Goal: Navigation & Orientation: Understand site structure

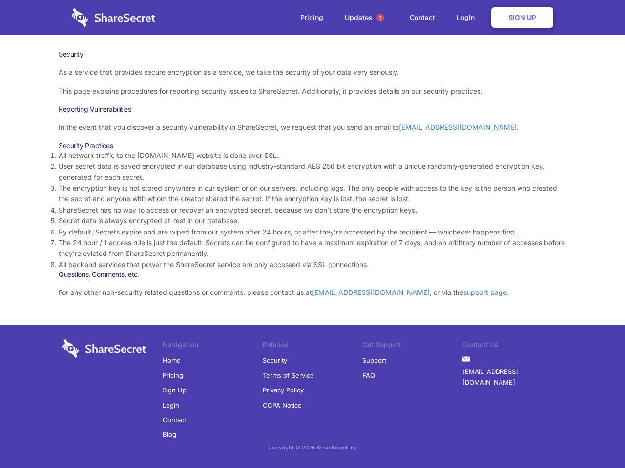
click at [312, 234] on li "By default, Secrets expire and are wiped from our system after 24 hours, or aft…" at bounding box center [312, 232] width 507 height 11
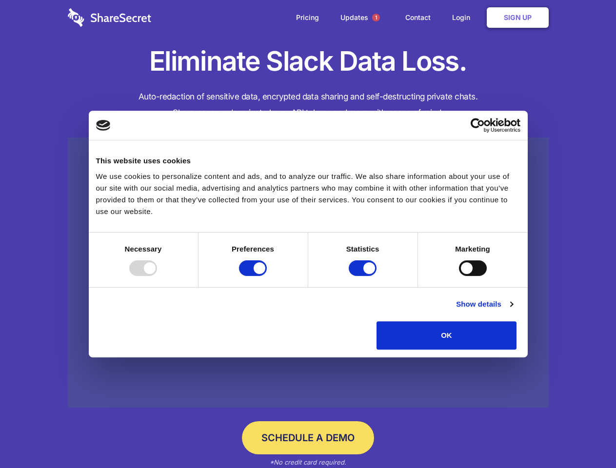
click at [157, 276] on div at bounding box center [143, 269] width 28 height 16
click at [267, 276] on input "Preferences" at bounding box center [253, 269] width 28 height 16
checkbox input "false"
click at [364, 276] on input "Statistics" at bounding box center [363, 269] width 28 height 16
checkbox input "false"
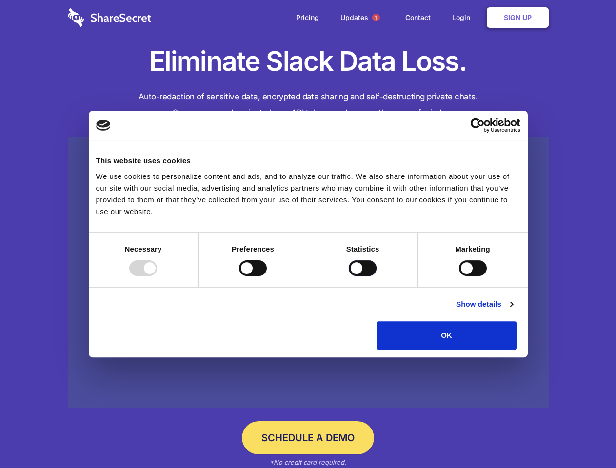
checkbox input "false"
click at [459, 276] on input "Marketing" at bounding box center [473, 269] width 28 height 16
checkbox input "true"
click at [513, 310] on link "Show details" at bounding box center [484, 305] width 57 height 12
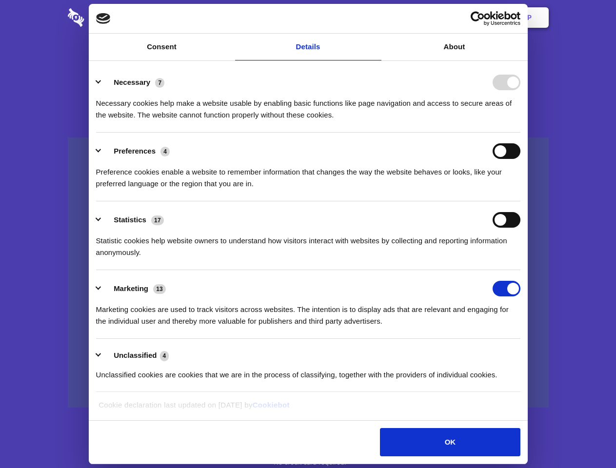
click at [521, 133] on li "Necessary 7 Necessary cookies help make a website usable by enabling basic func…" at bounding box center [308, 98] width 424 height 69
click at [376, 18] on span "1" at bounding box center [376, 18] width 8 height 8
